Goal: Transaction & Acquisition: Book appointment/travel/reservation

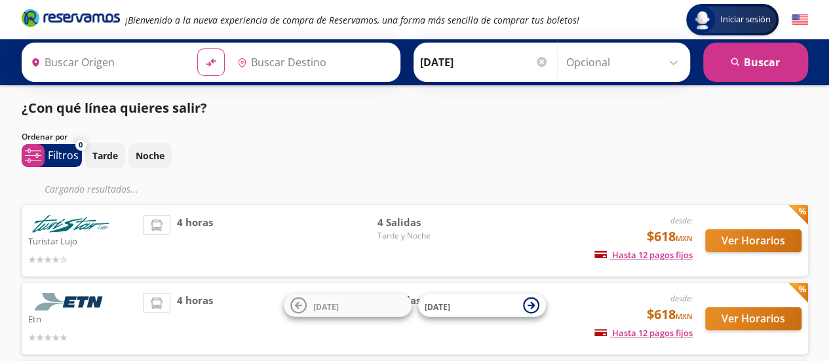
type input "[GEOGRAPHIC_DATA], [GEOGRAPHIC_DATA]"
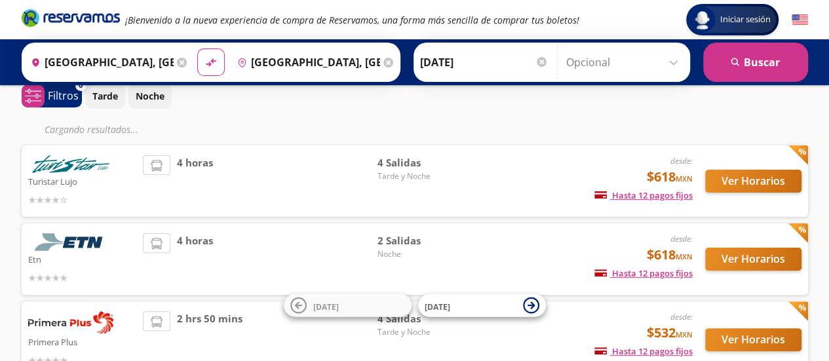
scroll to position [66, 0]
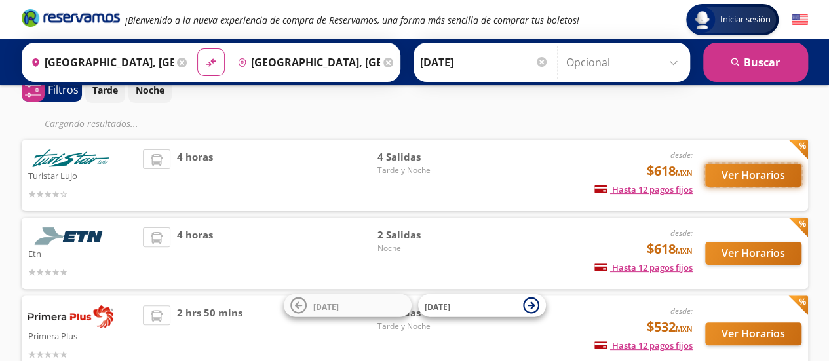
click at [747, 180] on button "Ver Horarios" at bounding box center [754, 175] width 96 height 23
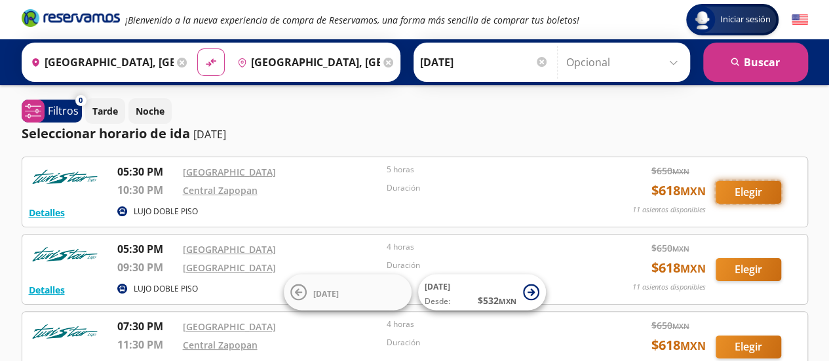
click at [738, 190] on button "Elegir" at bounding box center [749, 192] width 66 height 23
